Goal: Task Accomplishment & Management: Manage account settings

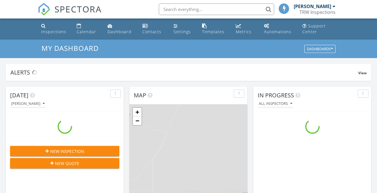
scroll to position [534, 386]
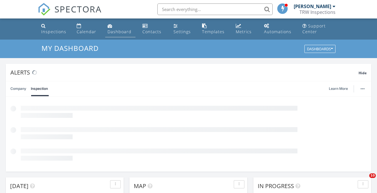
click at [117, 31] on div "Dashboard" at bounding box center [120, 31] width 24 height 5
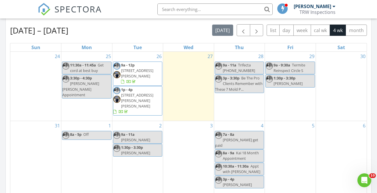
scroll to position [308, 0]
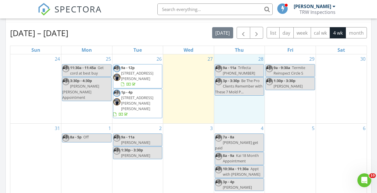
click at [225, 59] on div "28 9a - 11a Trifecta (808) 754-0908 3p - 3:30p Be The Pro Clients Remember with…" at bounding box center [239, 88] width 51 height 69
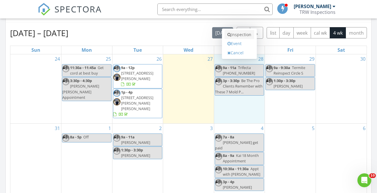
click at [234, 33] on link "Inspection" at bounding box center [240, 34] width 30 height 9
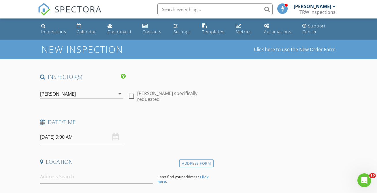
drag, startPoint x: 62, startPoint y: 96, endPoint x: 57, endPoint y: 98, distance: 5.0
click at [62, 96] on div "[PERSON_NAME]" at bounding box center [58, 93] width 36 height 5
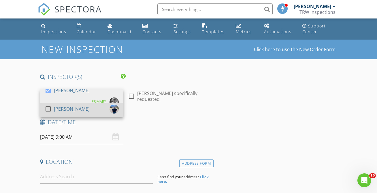
drag, startPoint x: 47, startPoint y: 108, endPoint x: 54, endPoint y: 112, distance: 8.3
click at [48, 108] on div at bounding box center [48, 109] width 10 height 10
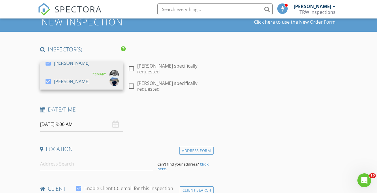
scroll to position [52, 0]
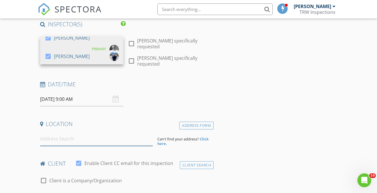
click at [51, 140] on input at bounding box center [96, 138] width 113 height 14
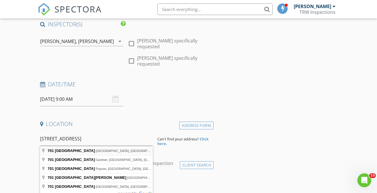
type input "701 South Meadowood Lane, Sierra Vista, AZ, USA"
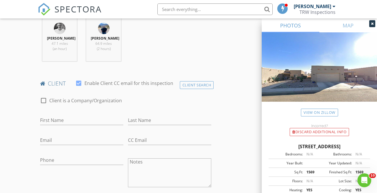
scroll to position [258, 0]
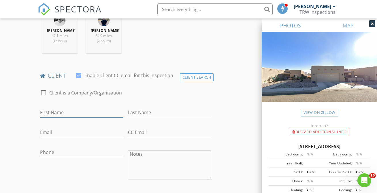
click at [54, 117] on input "First Name" at bounding box center [81, 113] width 83 height 10
type input "Debra"
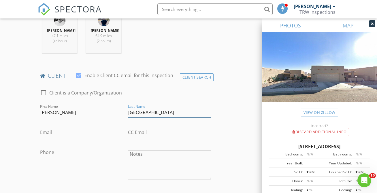
type input "Ireland"
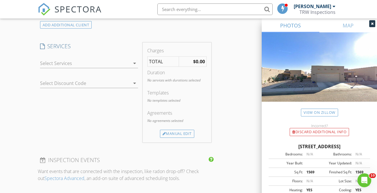
scroll to position [473, 0]
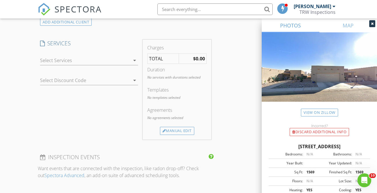
type input "djireland33@gmail.com"
click at [64, 65] on div at bounding box center [85, 60] width 90 height 9
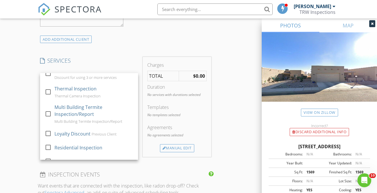
scroll to position [99, 0]
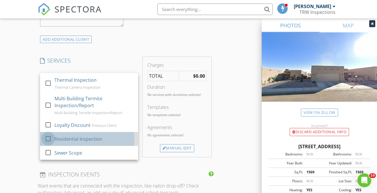
click at [50, 142] on div at bounding box center [48, 138] width 10 height 10
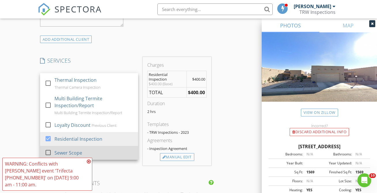
click at [49, 156] on div at bounding box center [48, 152] width 10 height 10
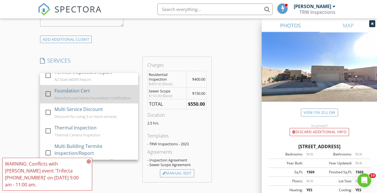
scroll to position [41, 0]
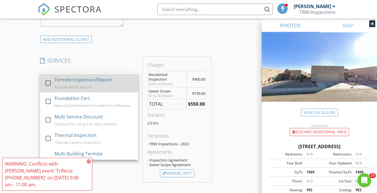
click at [50, 88] on div at bounding box center [48, 83] width 10 height 10
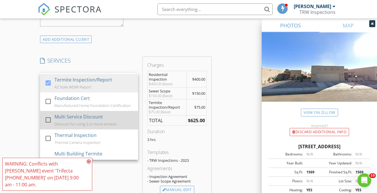
click at [48, 125] on div at bounding box center [48, 120] width 10 height 10
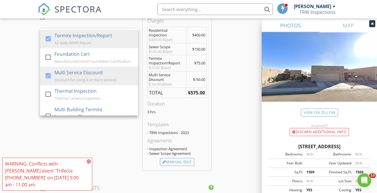
scroll to position [543, 0]
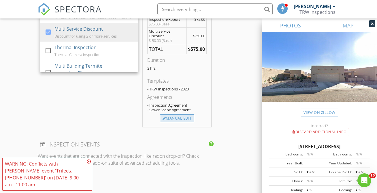
click at [174, 122] on div "Manual Edit" at bounding box center [177, 118] width 34 height 8
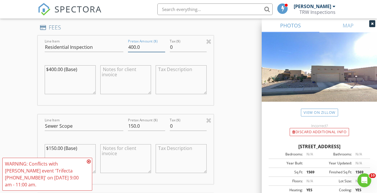
click at [136, 52] on input "400.0" at bounding box center [146, 47] width 37 height 10
type input "425.0"
click at [223, 96] on div "INSPECTOR(S) check_box Travis Weddle PRIMARY check_box Jaedon Weddle Travis Wed…" at bounding box center [189, 174] width 302 height 1288
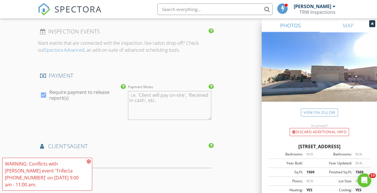
scroll to position [954, 0]
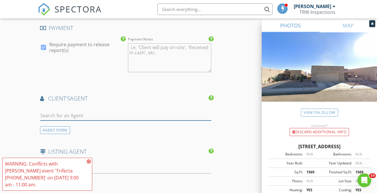
click at [72, 120] on input "text" at bounding box center [125, 116] width 171 height 10
click at [59, 133] on div "AGENT FORM" at bounding box center [55, 130] width 30 height 8
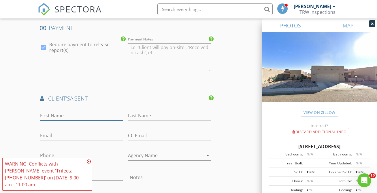
click at [51, 119] on input "First Name" at bounding box center [81, 116] width 83 height 10
type input "Kailani"
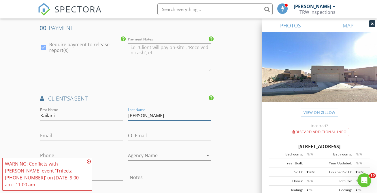
type input "Paredes"
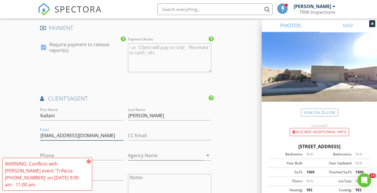
type input "kailani@theastrumgroup.com"
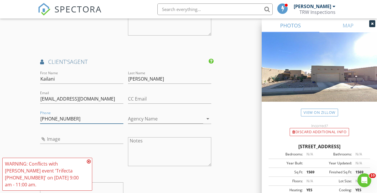
scroll to position [995, 0]
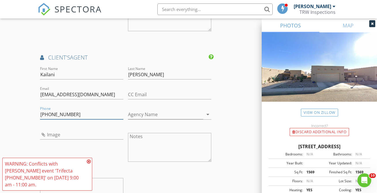
type input "808-754-0908"
click at [140, 119] on input "Agency Name" at bounding box center [165, 115] width 75 height 10
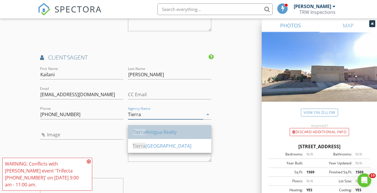
click at [153, 135] on div "Tierra Antigua Realty" at bounding box center [170, 131] width 74 height 7
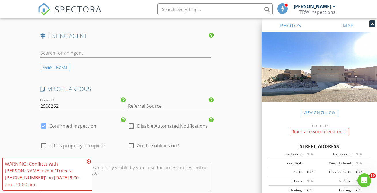
scroll to position [1201, 0]
type input "Tierra Antigua Realty The Astrum Group"
click at [73, 110] on input "2508262" at bounding box center [81, 105] width 83 height 10
type input "2508281"
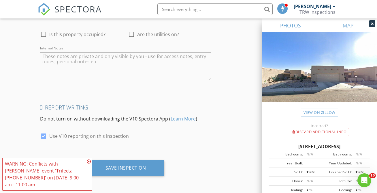
scroll to position [1317, 0]
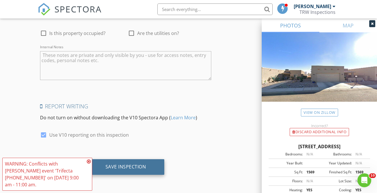
click at [158, 167] on div "Save Inspection" at bounding box center [126, 167] width 78 height 16
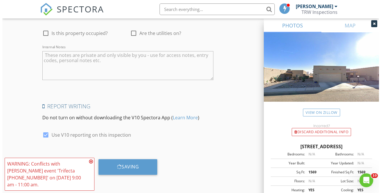
scroll to position [1312, 0]
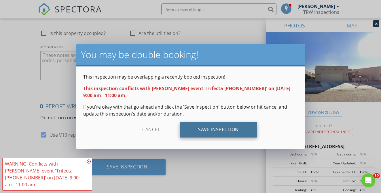
click at [200, 131] on div "Save Inspection" at bounding box center [219, 130] width 78 height 16
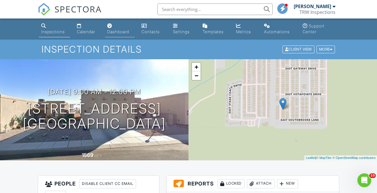
click at [115, 32] on div "Dashboard" at bounding box center [118, 31] width 22 height 5
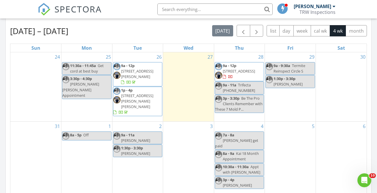
scroll to position [311, 0]
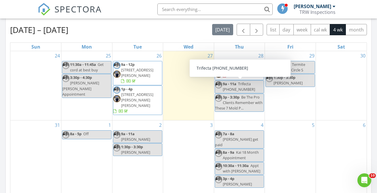
click at [227, 87] on span "Trifecta [PHONE_NUMBER]" at bounding box center [239, 86] width 32 height 11
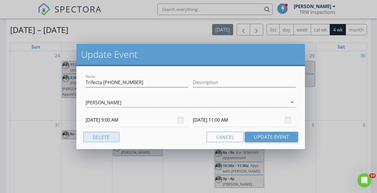
click at [114, 135] on button "Delete" at bounding box center [101, 136] width 36 height 10
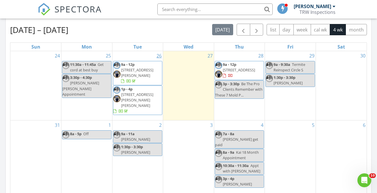
scroll to position [312, 0]
